Goal: Learn about a topic: Learn about a topic

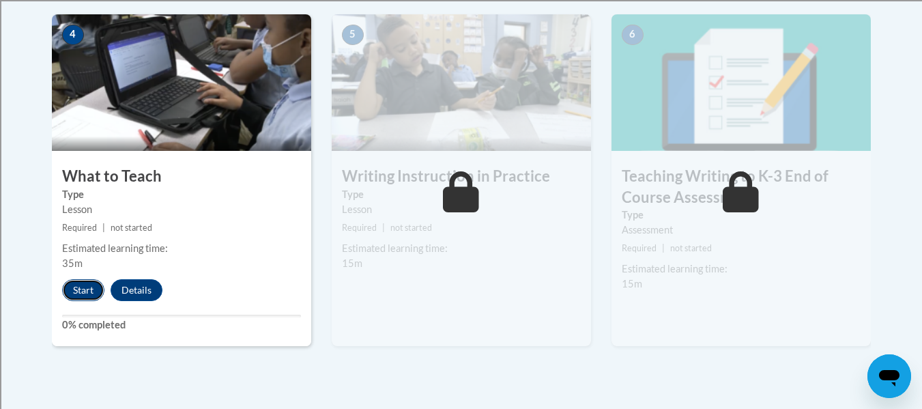
click at [68, 283] on button "Start" at bounding box center [83, 290] width 42 height 22
